Goal: Task Accomplishment & Management: Manage account settings

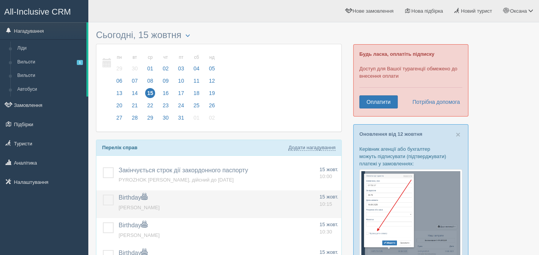
click at [103, 194] on label at bounding box center [103, 194] width 0 height 0
click at [0, 0] on input "checkbox" at bounding box center [0, 0] width 0 height 0
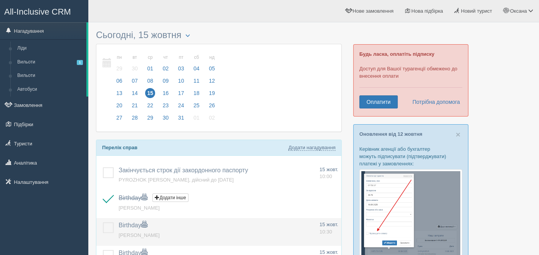
click at [103, 222] on label at bounding box center [103, 222] width 0 height 0
click at [0, 0] on input "checkbox" at bounding box center [0, 0] width 0 height 0
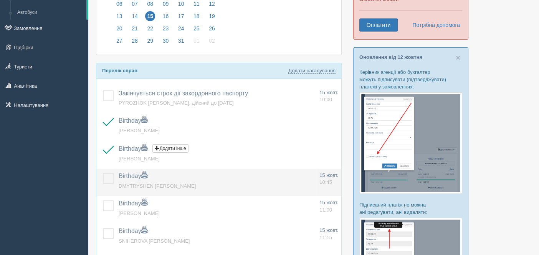
click at [103, 173] on label at bounding box center [103, 173] width 0 height 0
click at [0, 0] on input "checkbox" at bounding box center [0, 0] width 0 height 0
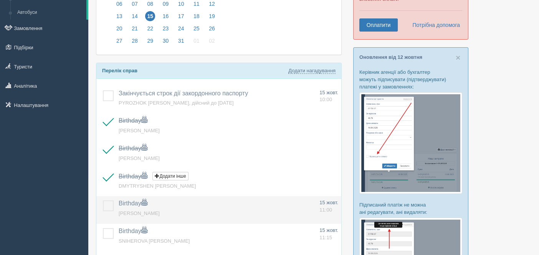
click at [103, 200] on label at bounding box center [103, 200] width 0 height 0
click at [0, 0] on input "checkbox" at bounding box center [0, 0] width 0 height 0
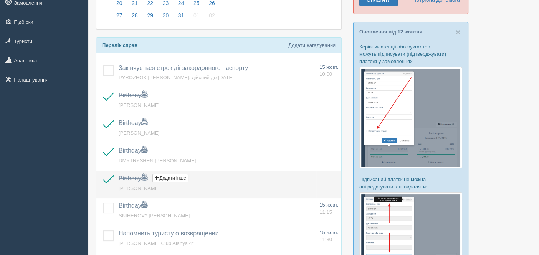
scroll to position [115, 0]
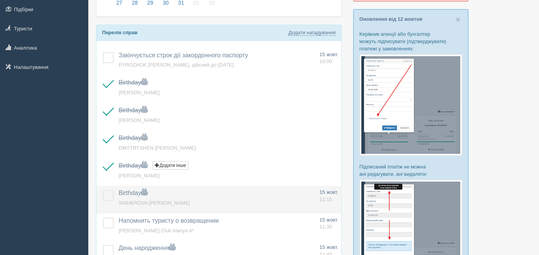
click at [103, 190] on label at bounding box center [103, 190] width 0 height 0
click at [0, 0] on input "checkbox" at bounding box center [0, 0] width 0 height 0
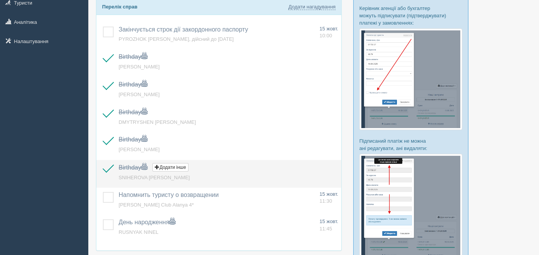
scroll to position [154, 0]
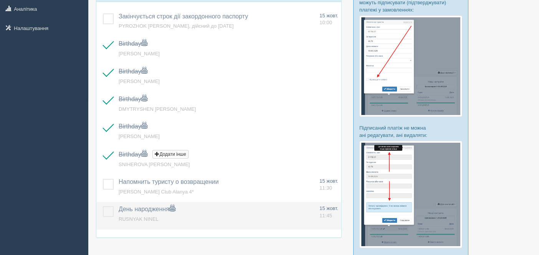
click at [103, 206] on label at bounding box center [103, 206] width 0 height 0
click at [0, 0] on input "checkbox" at bounding box center [0, 0] width 0 height 0
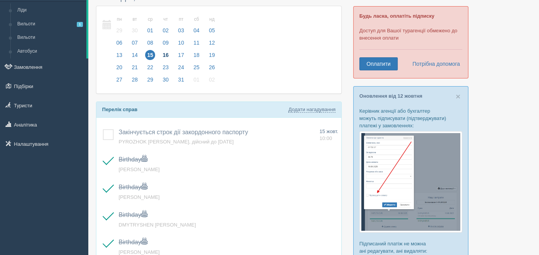
scroll to position [0, 0]
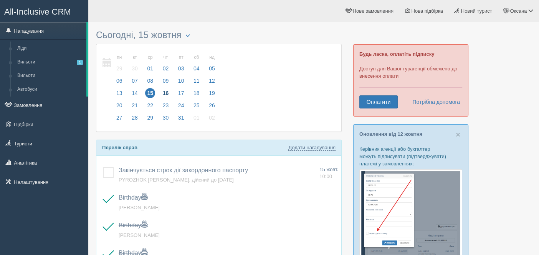
click at [167, 92] on span "16" at bounding box center [166, 93] width 10 height 10
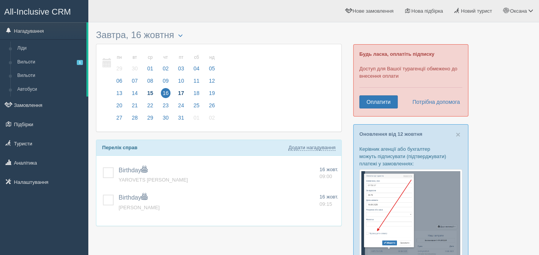
click at [177, 91] on span "17" at bounding box center [181, 93] width 10 height 10
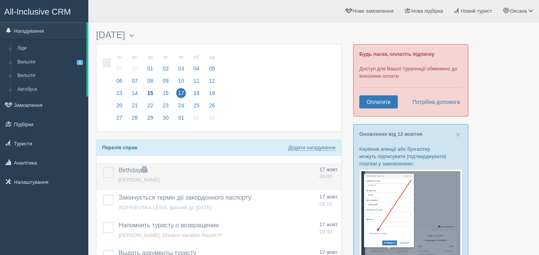
scroll to position [38, 0]
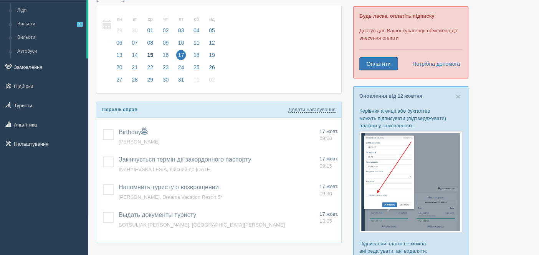
click at [151, 52] on span "15" at bounding box center [150, 55] width 10 height 10
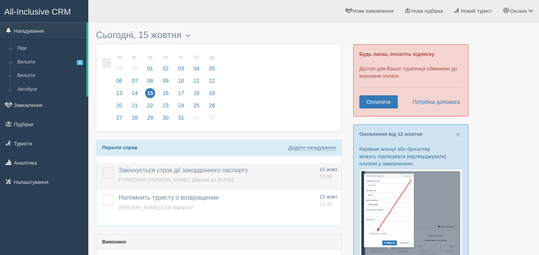
click at [103, 167] on label at bounding box center [103, 167] width 0 height 0
click at [0, 0] on input "checkbox" at bounding box center [0, 0] width 0 height 0
